Goal: Task Accomplishment & Management: Use online tool/utility

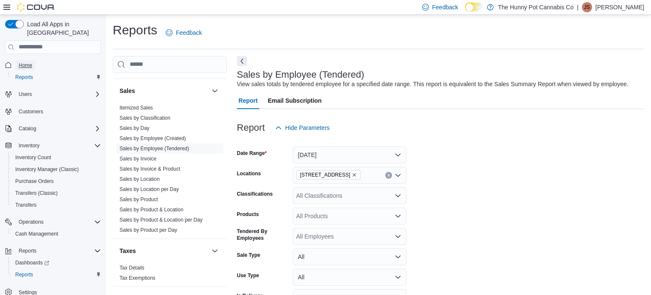
click at [19, 62] on span "Home" at bounding box center [26, 65] width 14 height 7
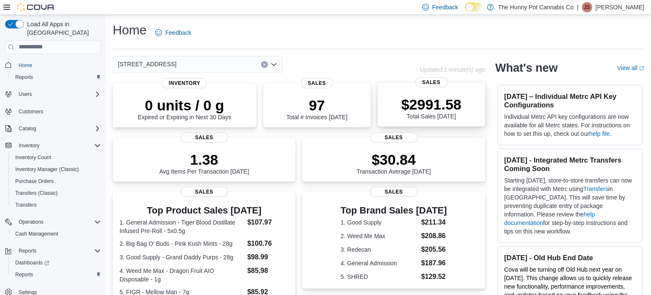
click at [445, 103] on p "$2991.58" at bounding box center [431, 104] width 60 height 17
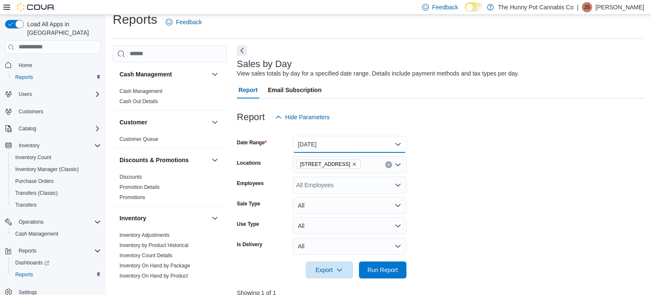
click at [331, 144] on button "[DATE]" at bounding box center [350, 144] width 114 height 17
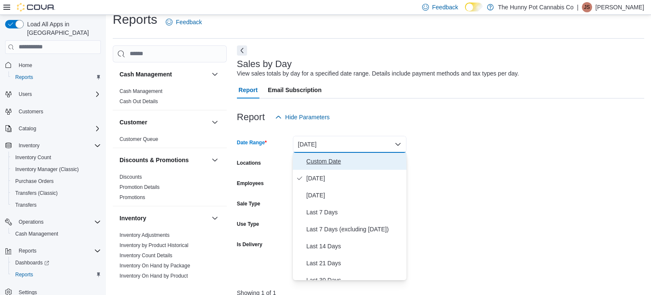
click at [327, 155] on button "Custom Date" at bounding box center [350, 161] width 114 height 17
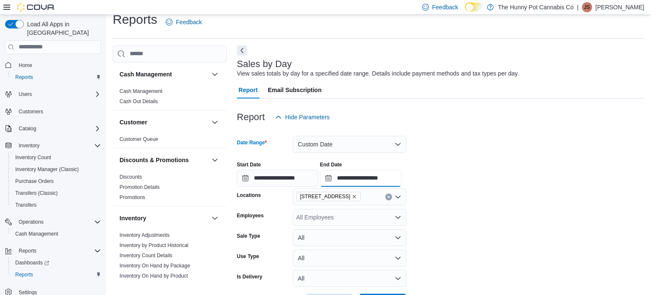
click at [401, 178] on input "**********" at bounding box center [360, 178] width 81 height 17
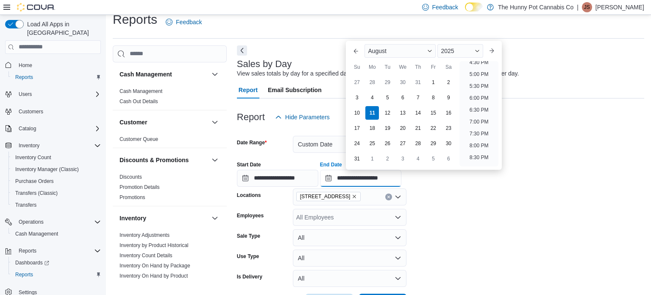
scroll to position [390, 0]
click at [476, 104] on li "6:00 PM" at bounding box center [479, 105] width 26 height 10
type input "**********"
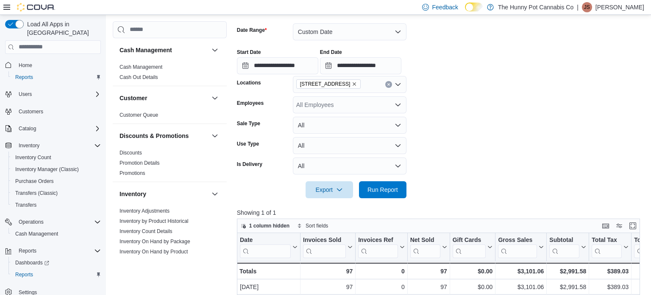
scroll to position [125, 0]
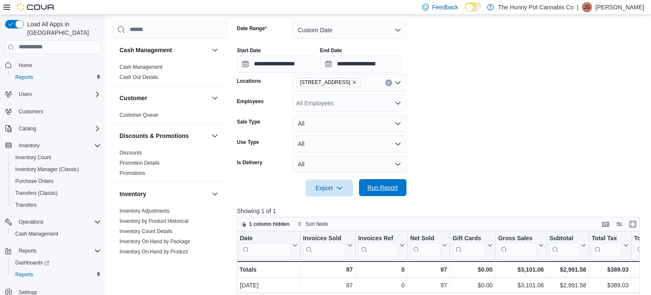
click at [383, 184] on span "Run Report" at bounding box center [383, 187] width 31 height 8
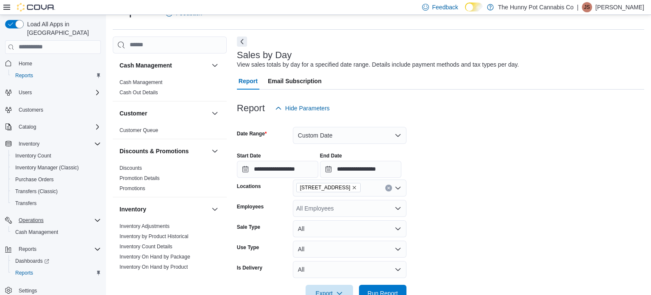
scroll to position [2, 0]
click at [42, 228] on span "Cash Management" at bounding box center [36, 231] width 43 height 7
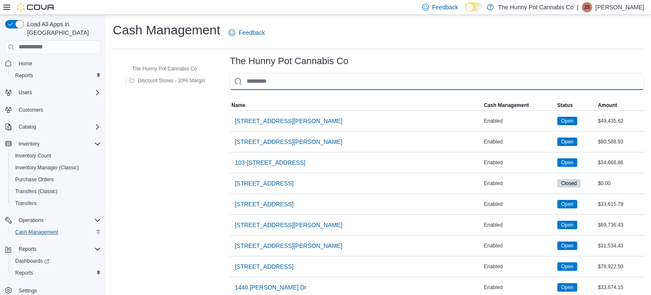
click at [267, 78] on input "This is a search bar. As you type, the results lower in the page will automatic…" at bounding box center [437, 81] width 415 height 17
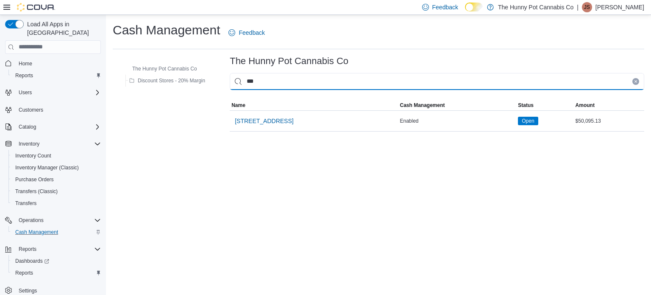
type input "****"
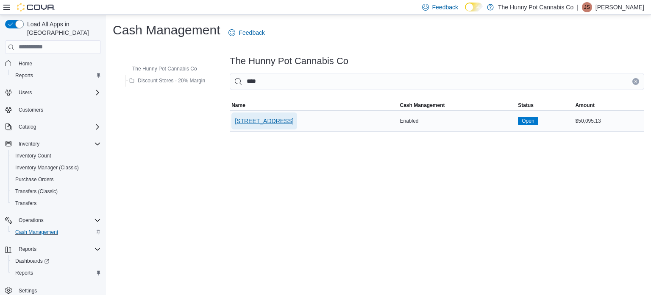
click at [262, 120] on span "[STREET_ADDRESS]" at bounding box center [264, 121] width 58 height 8
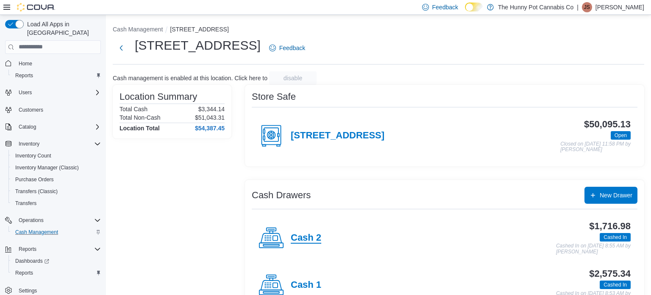
click at [301, 236] on h4 "Cash 2" at bounding box center [306, 237] width 31 height 11
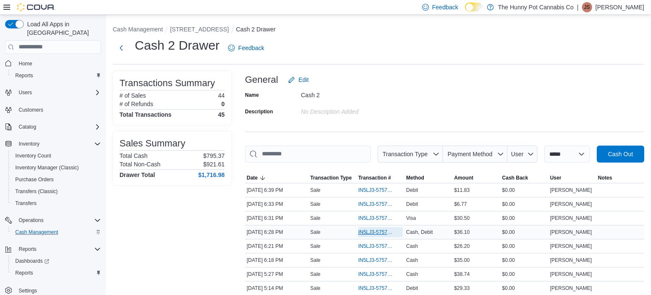
click at [380, 233] on span "IN5LJ3-5757847" at bounding box center [376, 231] width 36 height 7
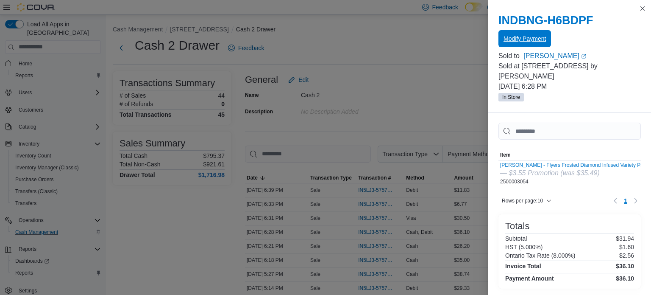
click at [515, 36] on span "Modify Payment" at bounding box center [525, 38] width 42 height 8
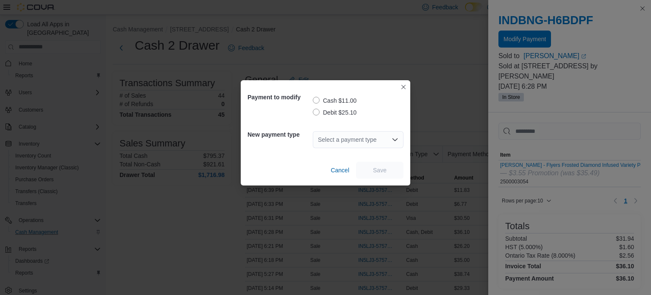
click at [316, 111] on label "Debit $25.10" at bounding box center [335, 112] width 44 height 10
click at [340, 142] on div "Select a payment type" at bounding box center [358, 139] width 91 height 17
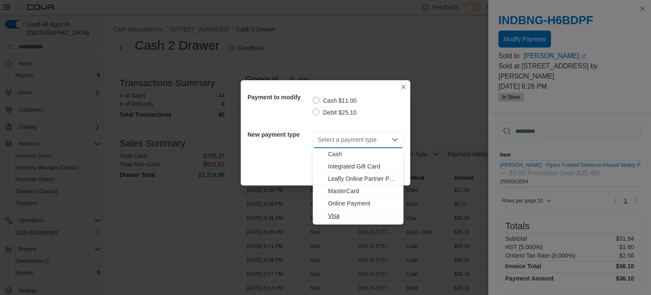
click at [334, 215] on span "Visa" at bounding box center [363, 215] width 70 height 8
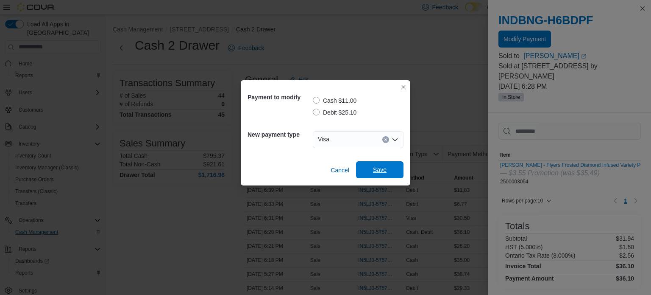
click at [380, 172] on span "Save" at bounding box center [380, 169] width 14 height 8
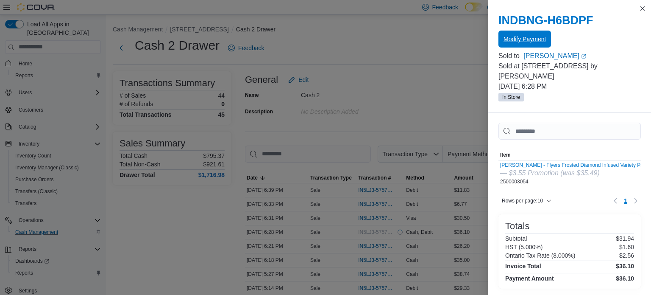
scroll to position [136, 0]
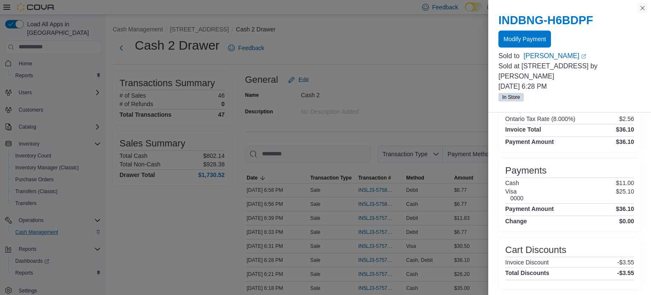
click at [643, 9] on button "Close this dialog" at bounding box center [643, 8] width 10 height 10
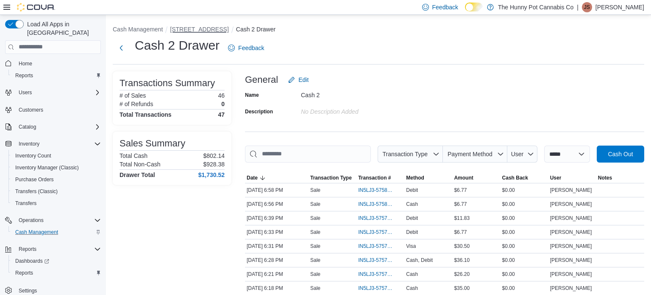
click at [202, 31] on button "[STREET_ADDRESS]" at bounding box center [199, 29] width 58 height 7
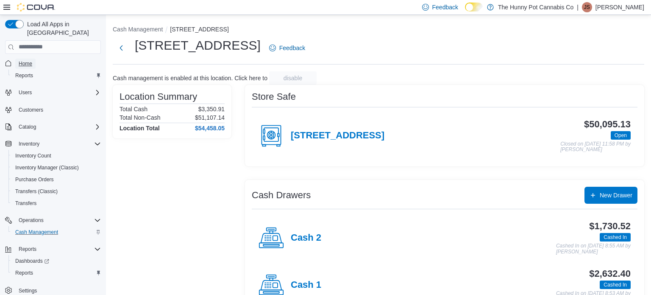
click at [30, 60] on span "Home" at bounding box center [26, 63] width 14 height 7
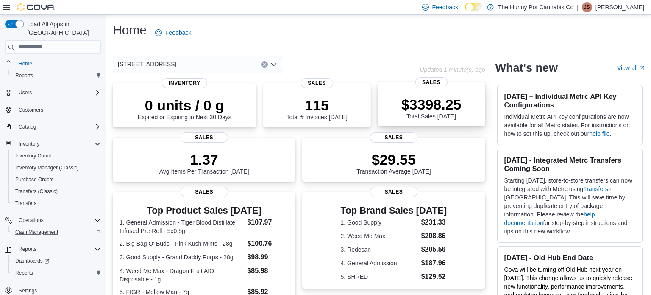
click at [448, 102] on p "$3398.25" at bounding box center [431, 104] width 60 height 17
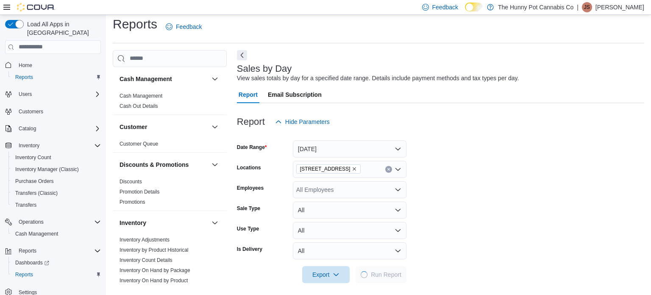
scroll to position [11, 0]
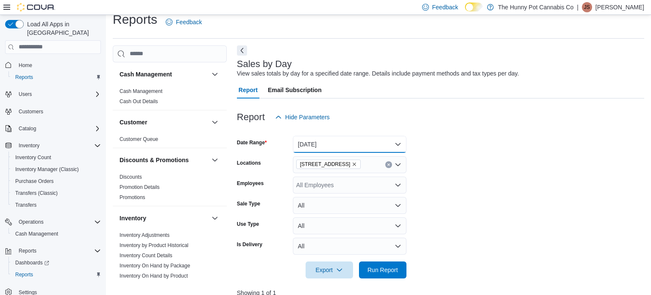
click at [366, 140] on button "[DATE]" at bounding box center [350, 144] width 114 height 17
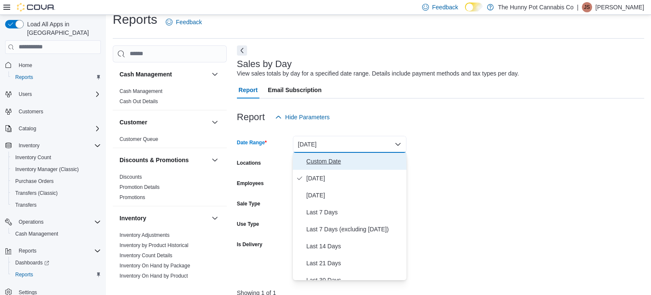
click at [344, 159] on span "Custom Date" at bounding box center [354, 161] width 97 height 10
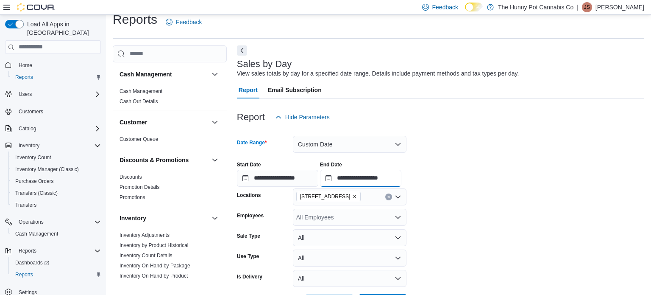
click at [401, 176] on input "**********" at bounding box center [360, 178] width 81 height 17
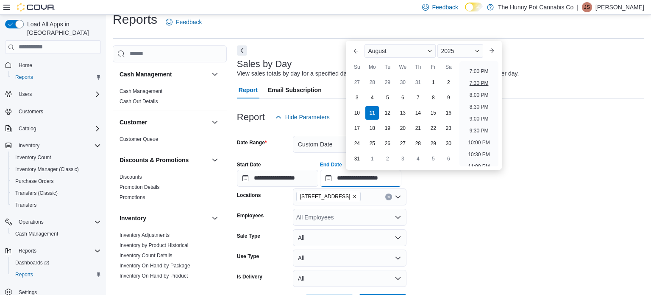
scroll to position [446, 0]
click at [479, 71] on li "7:00 PM" at bounding box center [479, 73] width 26 height 10
type input "**********"
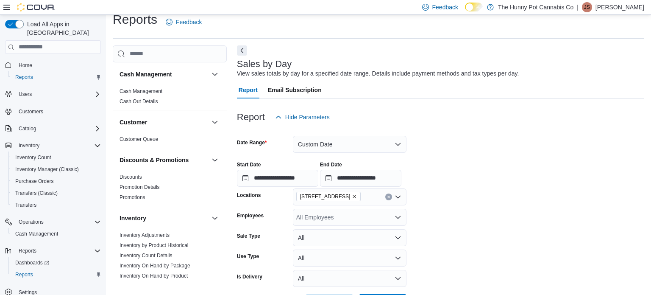
click at [476, 207] on form "**********" at bounding box center [440, 217] width 407 height 185
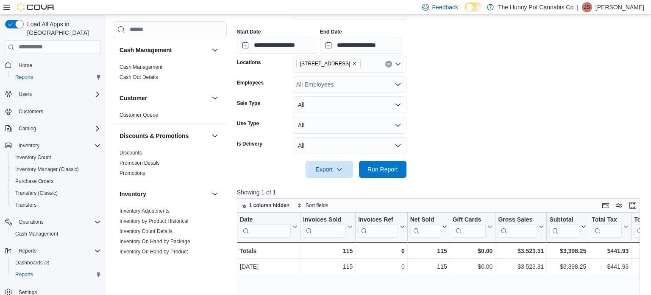
scroll to position [144, 0]
click at [370, 166] on span "Run Report" at bounding box center [383, 168] width 31 height 8
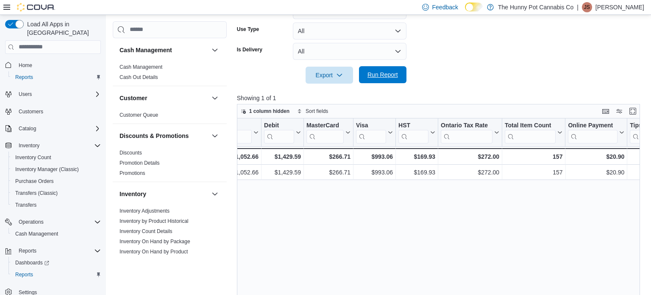
scroll to position [0, 935]
